Goal: Information Seeking & Learning: Find specific fact

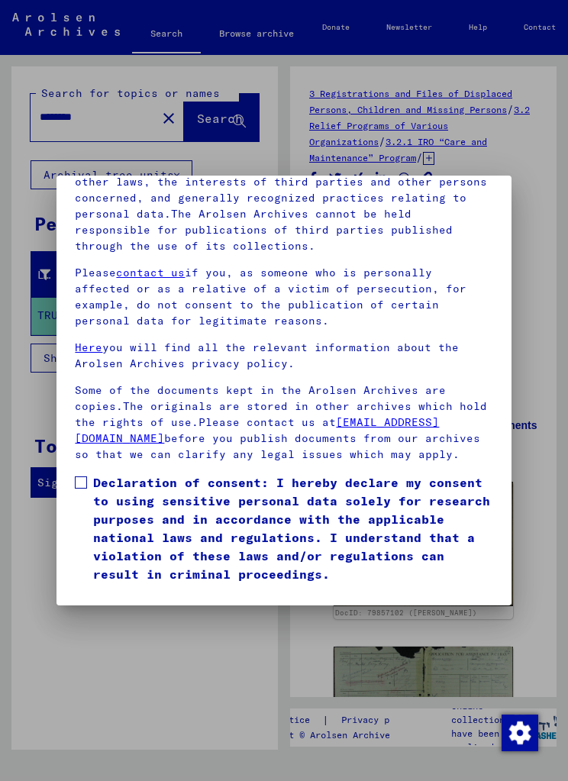
scroll to position [211, 0]
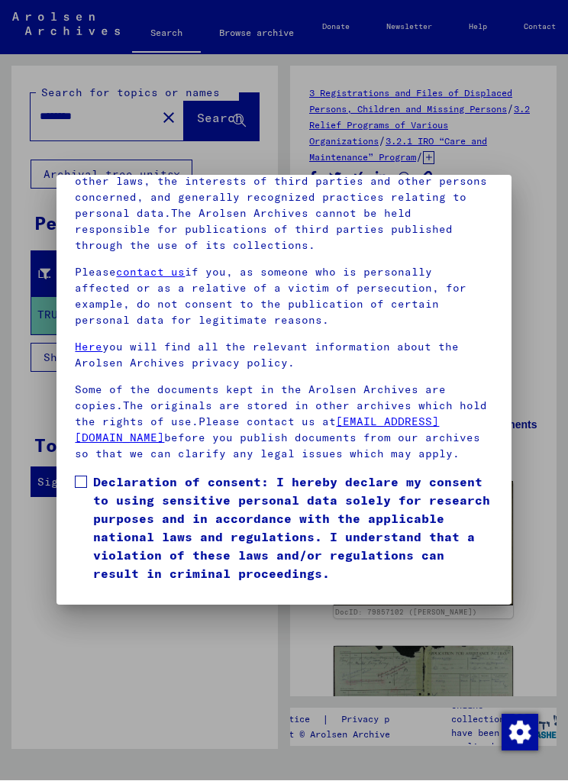
click at [83, 434] on mat-dialog-content "Our terms of use were established by the international commission, which is the…" at bounding box center [283, 332] width 454 height 507
click at [70, 450] on mat-dialog-content "Our terms of use were established by the international commission, which is the…" at bounding box center [283, 332] width 454 height 507
click at [66, 438] on mat-dialog-content "Our terms of use were established by the international commission, which is the…" at bounding box center [283, 332] width 454 height 507
click at [82, 476] on span at bounding box center [81, 482] width 12 height 12
click at [127, 591] on button "I agree" at bounding box center [112, 605] width 74 height 29
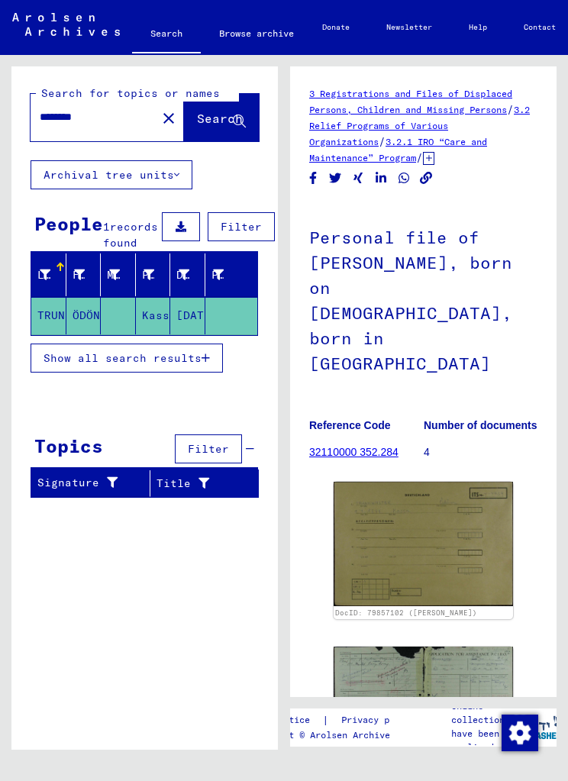
scroll to position [19, 0]
click at [197, 356] on span "Show all search results" at bounding box center [122, 358] width 158 height 14
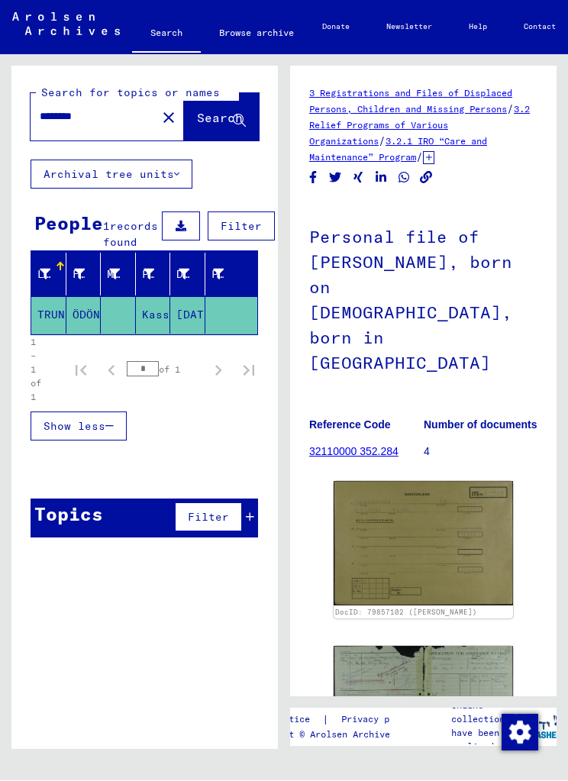
scroll to position [0, 0]
click at [159, 116] on mat-icon "close" at bounding box center [168, 118] width 18 height 18
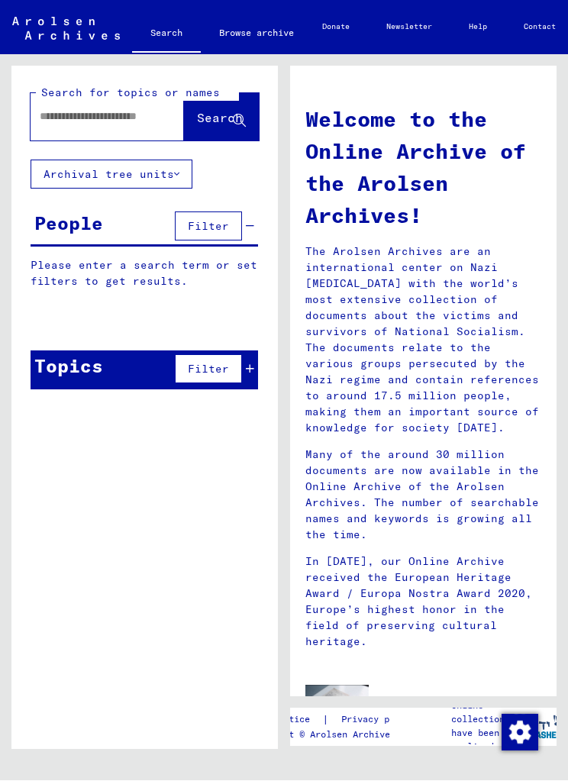
click at [88, 114] on input "text" at bounding box center [93, 117] width 107 height 16
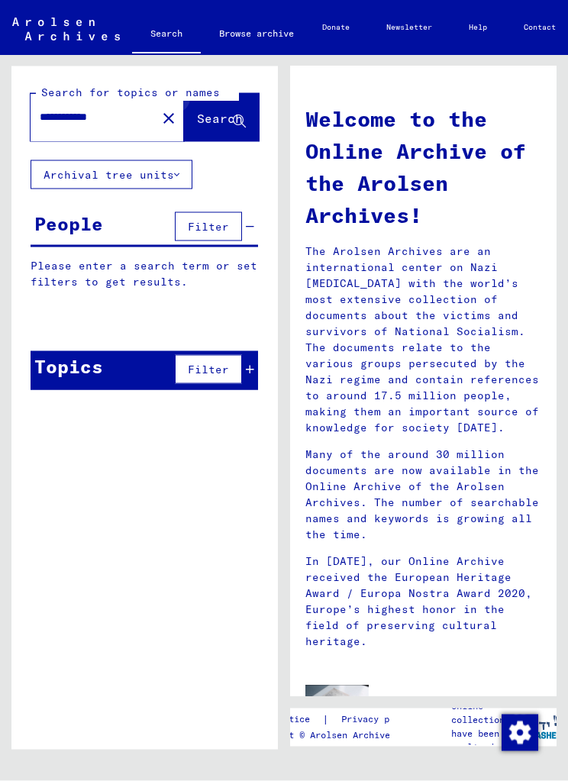
type input "**********"
click at [238, 118] on icon at bounding box center [239, 121] width 13 height 13
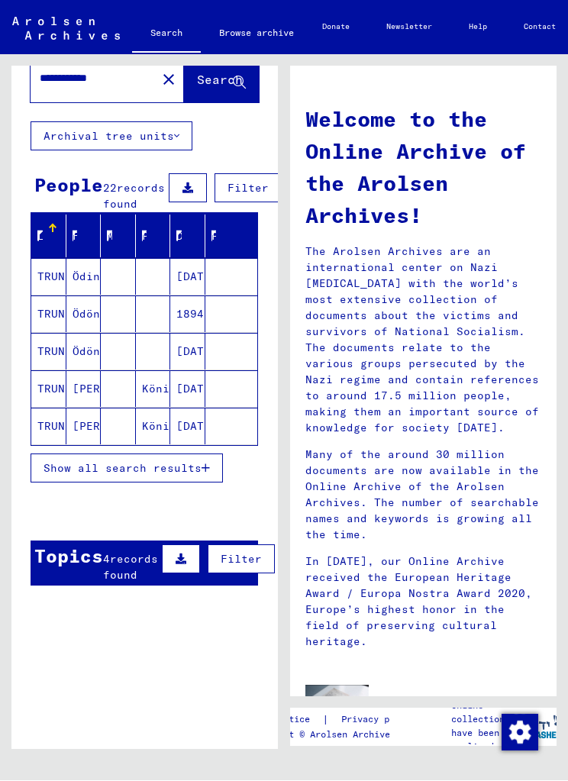
scroll to position [39, 0]
